Goal: Find specific page/section: Find specific page/section

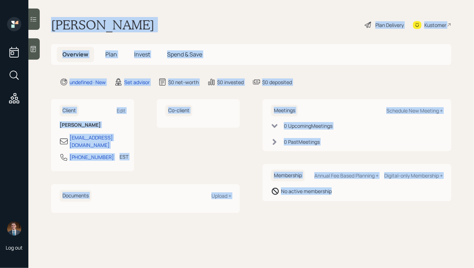
drag, startPoint x: 49, startPoint y: 22, endPoint x: 294, endPoint y: 201, distance: 303.2
click at [294, 201] on main "[PERSON_NAME] Plan Delivery Kustomer Overview Plan Invest Spend & Save undefine…" at bounding box center [251, 134] width 446 height 268
click at [294, 201] on div "Membership Annual Fee Based Planning + Digital-only Membership + No active memb…" at bounding box center [357, 182] width 189 height 37
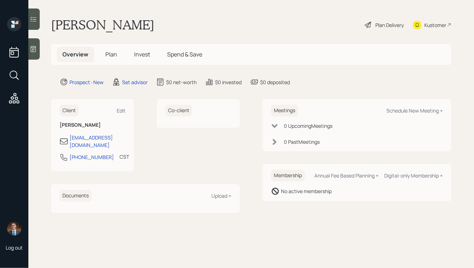
click at [36, 49] on icon at bounding box center [33, 48] width 7 height 7
